Goal: Book appointment/travel/reservation

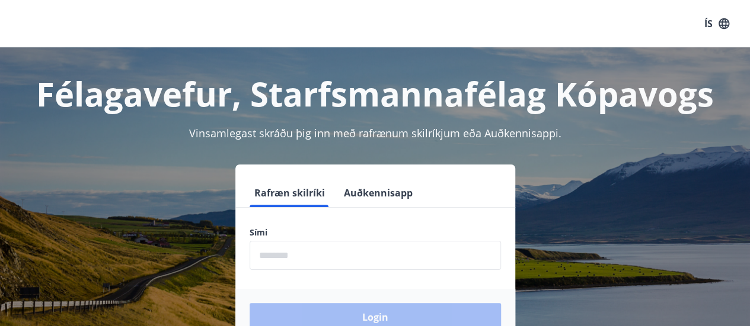
click at [313, 251] on input "phone" at bounding box center [374, 255] width 251 height 29
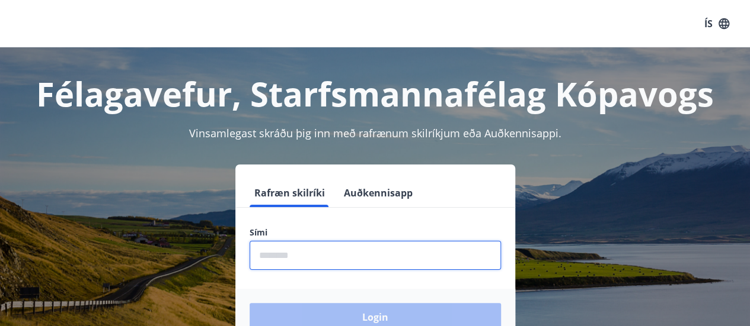
type input "********"
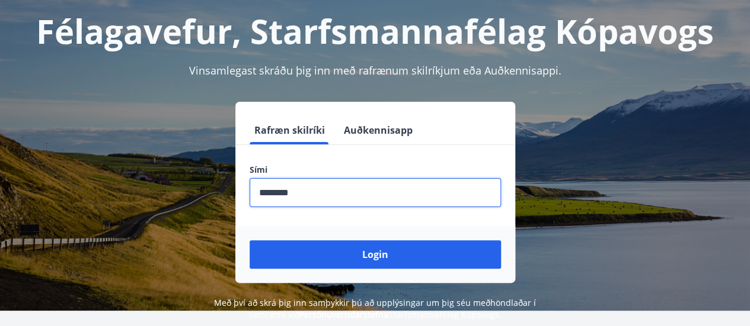
scroll to position [118, 0]
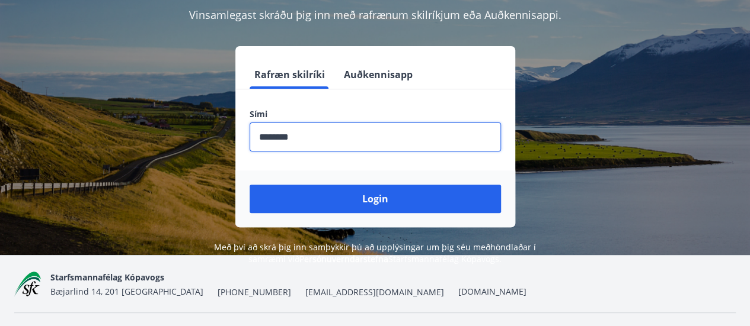
click at [367, 201] on button "Login" at bounding box center [374, 199] width 251 height 28
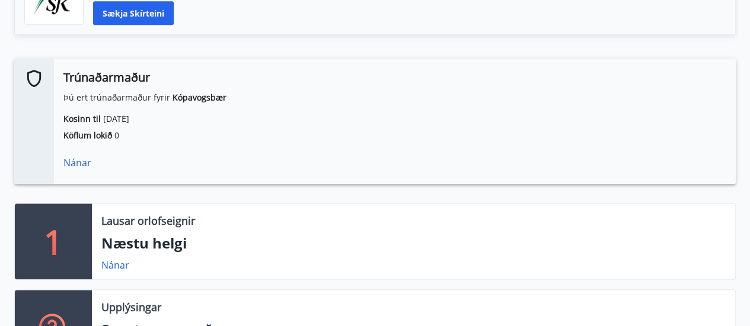
scroll to position [296, 0]
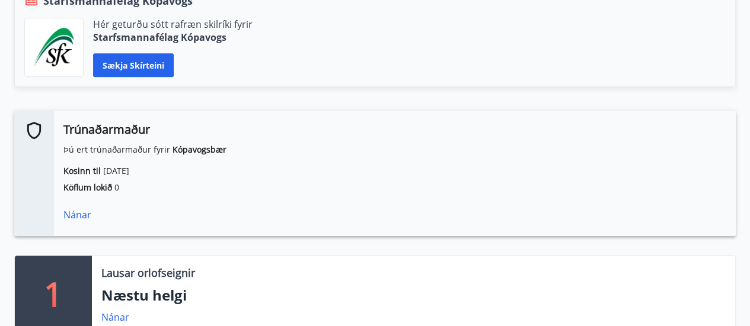
click at [77, 210] on div "Nánar" at bounding box center [394, 215] width 662 height 14
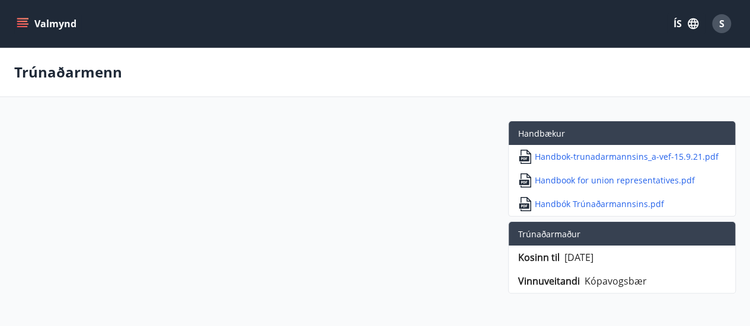
click at [27, 23] on icon "menu" at bounding box center [23, 24] width 12 height 12
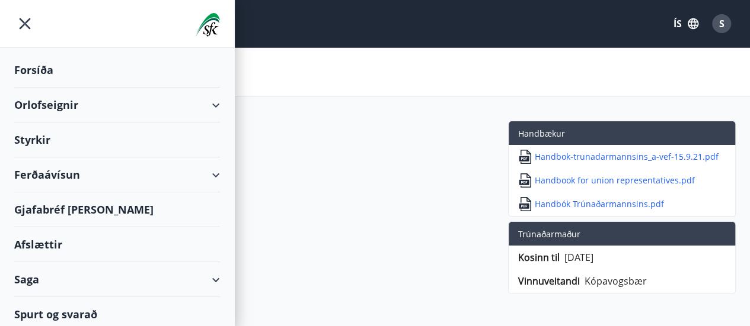
click at [204, 105] on div "Orlofseignir" at bounding box center [117, 105] width 206 height 35
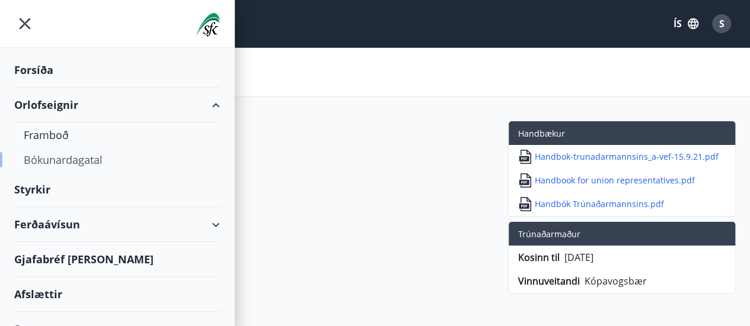
click at [57, 153] on div "Bókunardagatal" at bounding box center [117, 160] width 187 height 25
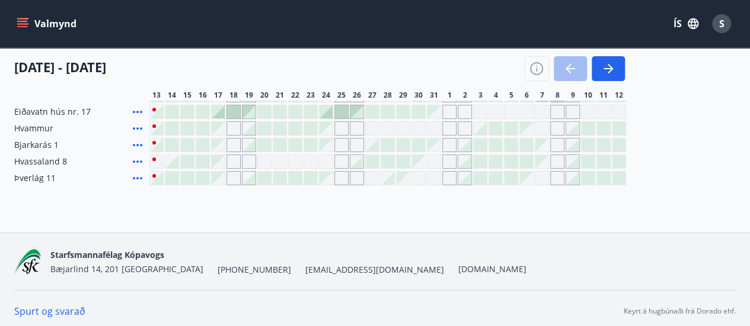
scroll to position [178, 0]
click at [354, 177] on div "Gráir dagar eru ekki bókanlegir" at bounding box center [357, 177] width 14 height 14
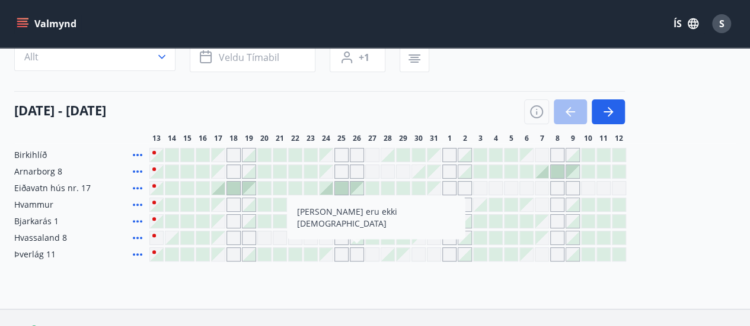
scroll to position [118, 0]
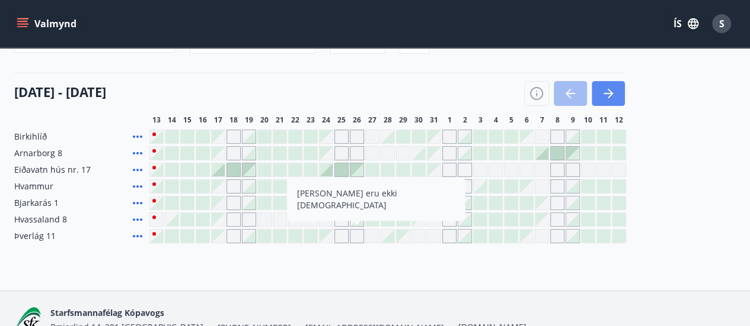
click at [610, 93] on icon "button" at bounding box center [607, 93] width 9 height 1
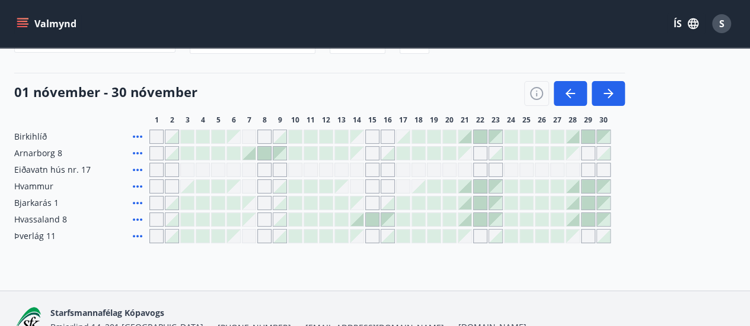
click at [263, 234] on div "Gráir dagar eru ekki bókanlegir" at bounding box center [264, 236] width 14 height 14
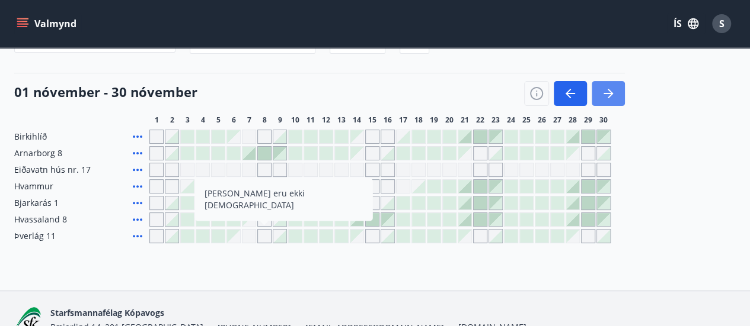
click at [611, 89] on icon "button" at bounding box center [608, 94] width 14 height 14
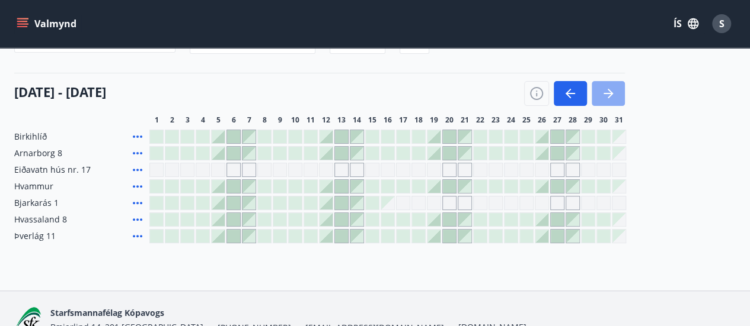
click at [613, 97] on icon "button" at bounding box center [608, 94] width 14 height 14
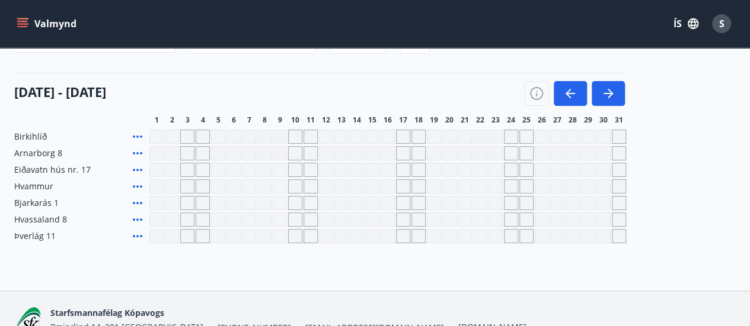
click at [187, 236] on div "Gráir dagar eru ekki bókanlegir" at bounding box center [187, 236] width 14 height 14
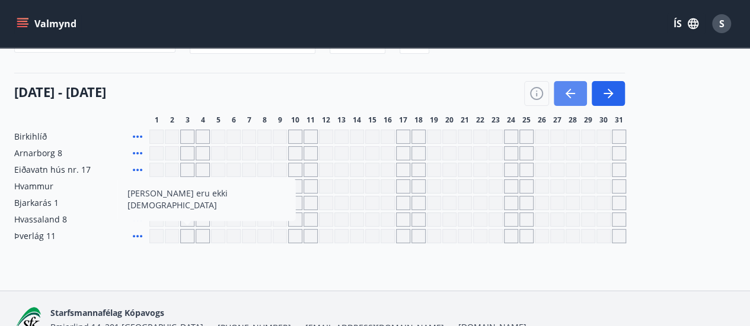
click at [572, 89] on icon "button" at bounding box center [570, 94] width 14 height 14
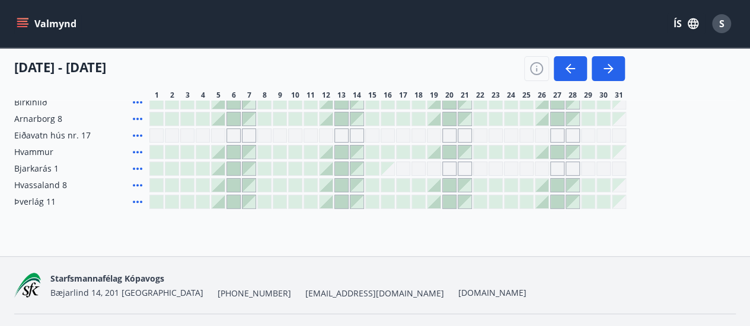
scroll to position [181, 0]
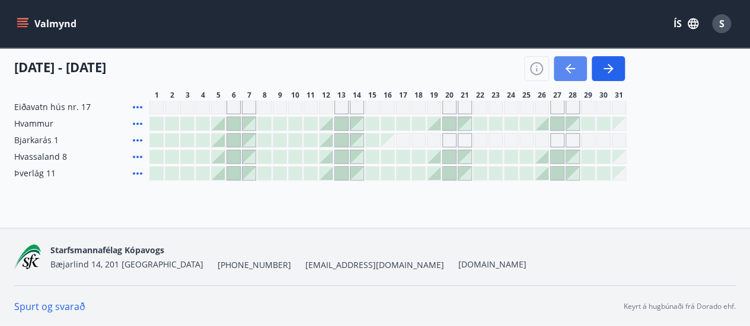
click at [574, 69] on icon "button" at bounding box center [569, 68] width 9 height 1
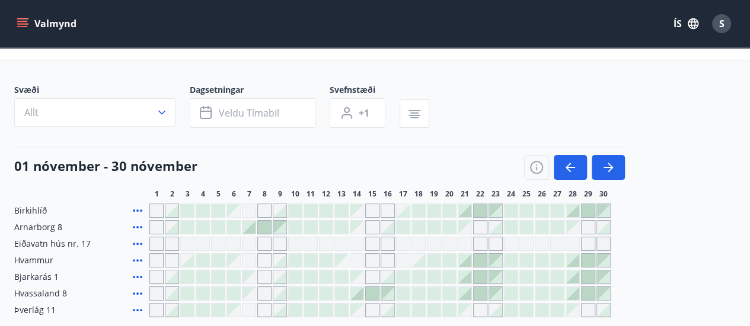
scroll to position [63, 0]
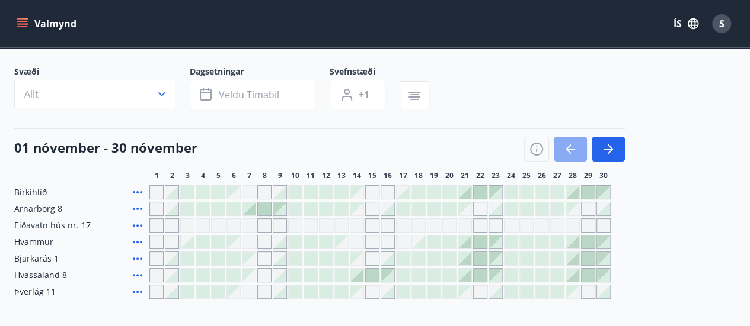
click at [574, 150] on icon "button" at bounding box center [570, 149] width 14 height 14
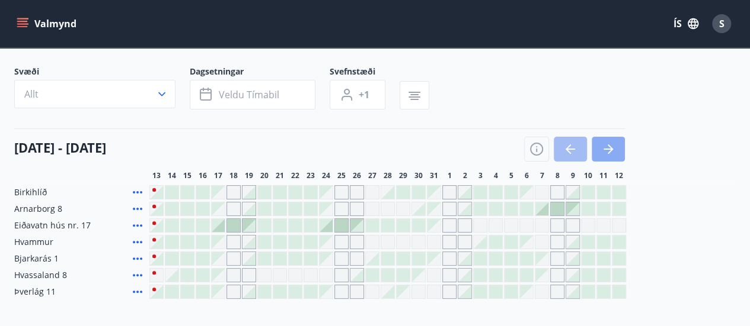
click at [613, 143] on icon "button" at bounding box center [608, 149] width 14 height 14
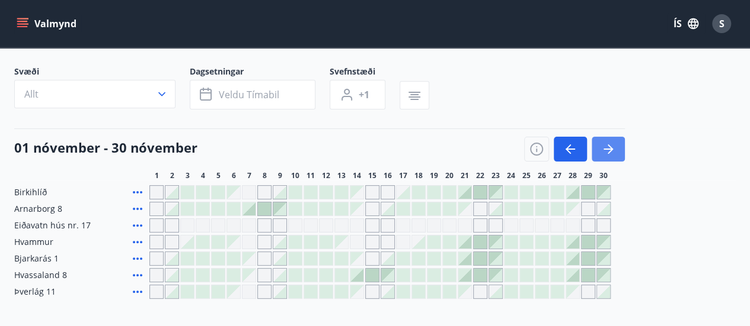
click at [611, 148] on icon "button" at bounding box center [608, 149] width 14 height 14
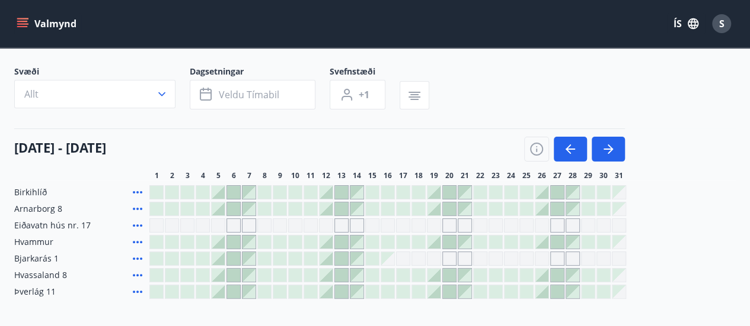
click at [219, 293] on div at bounding box center [218, 292] width 13 height 13
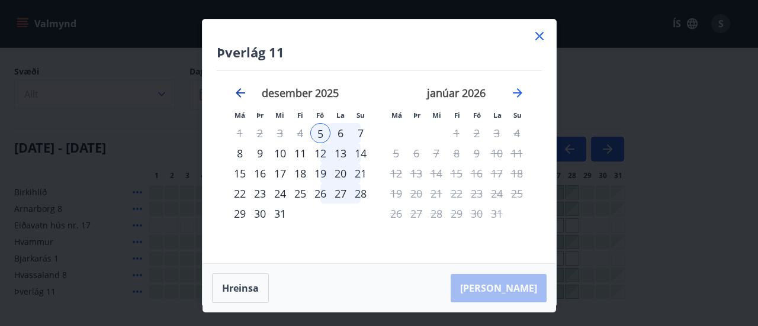
click at [240, 92] on icon "Move backward to switch to the previous month." at bounding box center [240, 93] width 14 height 14
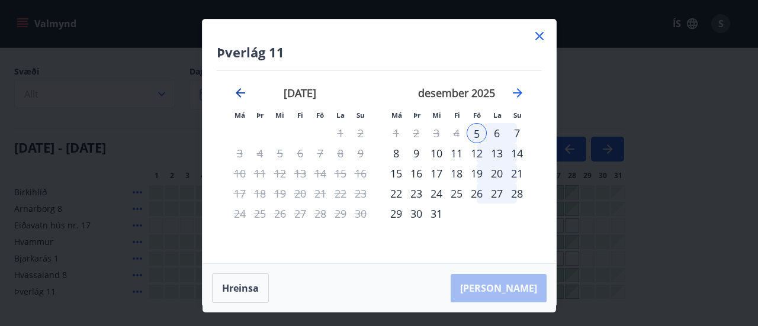
click at [240, 86] on icon "Move backward to switch to the previous month." at bounding box center [240, 93] width 14 height 14
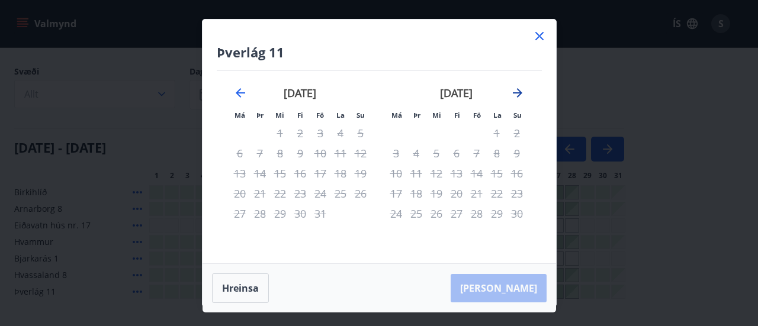
click at [514, 92] on icon "Move forward to switch to the next month." at bounding box center [518, 93] width 14 height 14
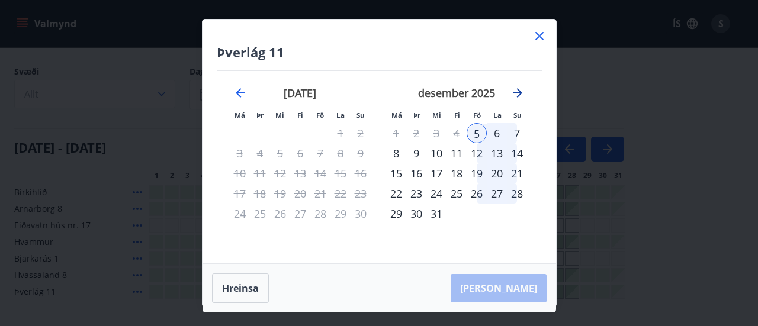
click at [511, 88] on icon "Move forward to switch to the next month." at bounding box center [518, 93] width 14 height 14
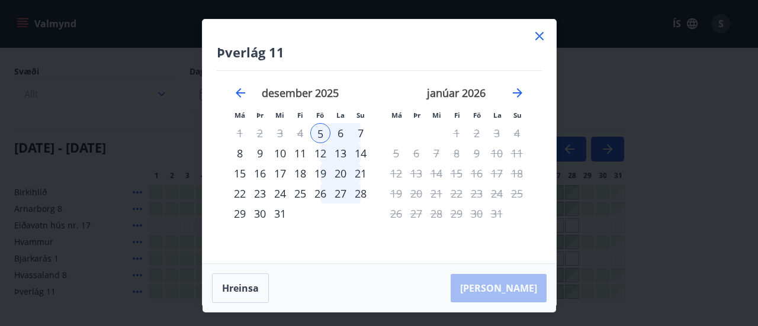
click at [537, 36] on icon at bounding box center [540, 36] width 14 height 14
